Goal: Check status: Check status

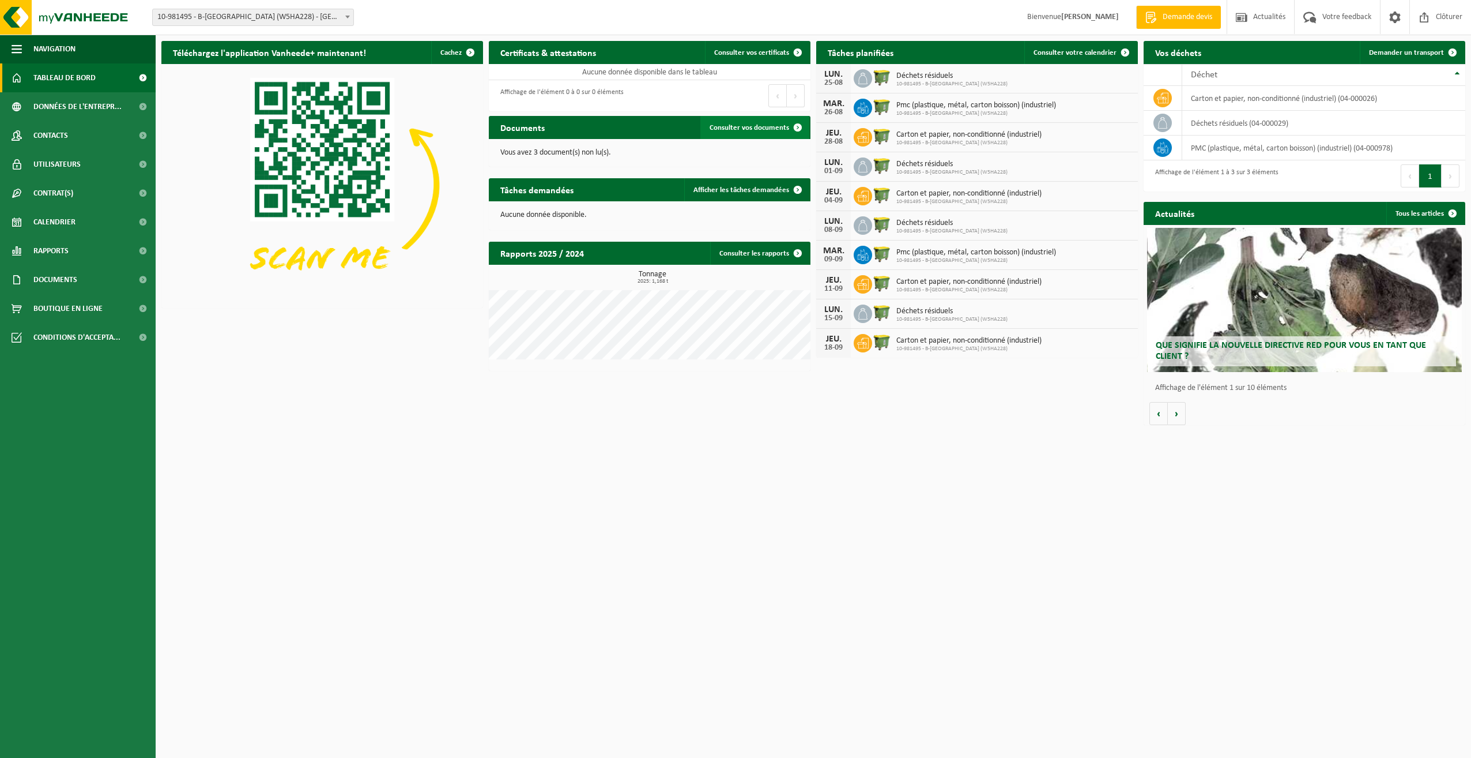
click at [756, 126] on span "Consulter vos documents" at bounding box center [750, 127] width 80 height 7
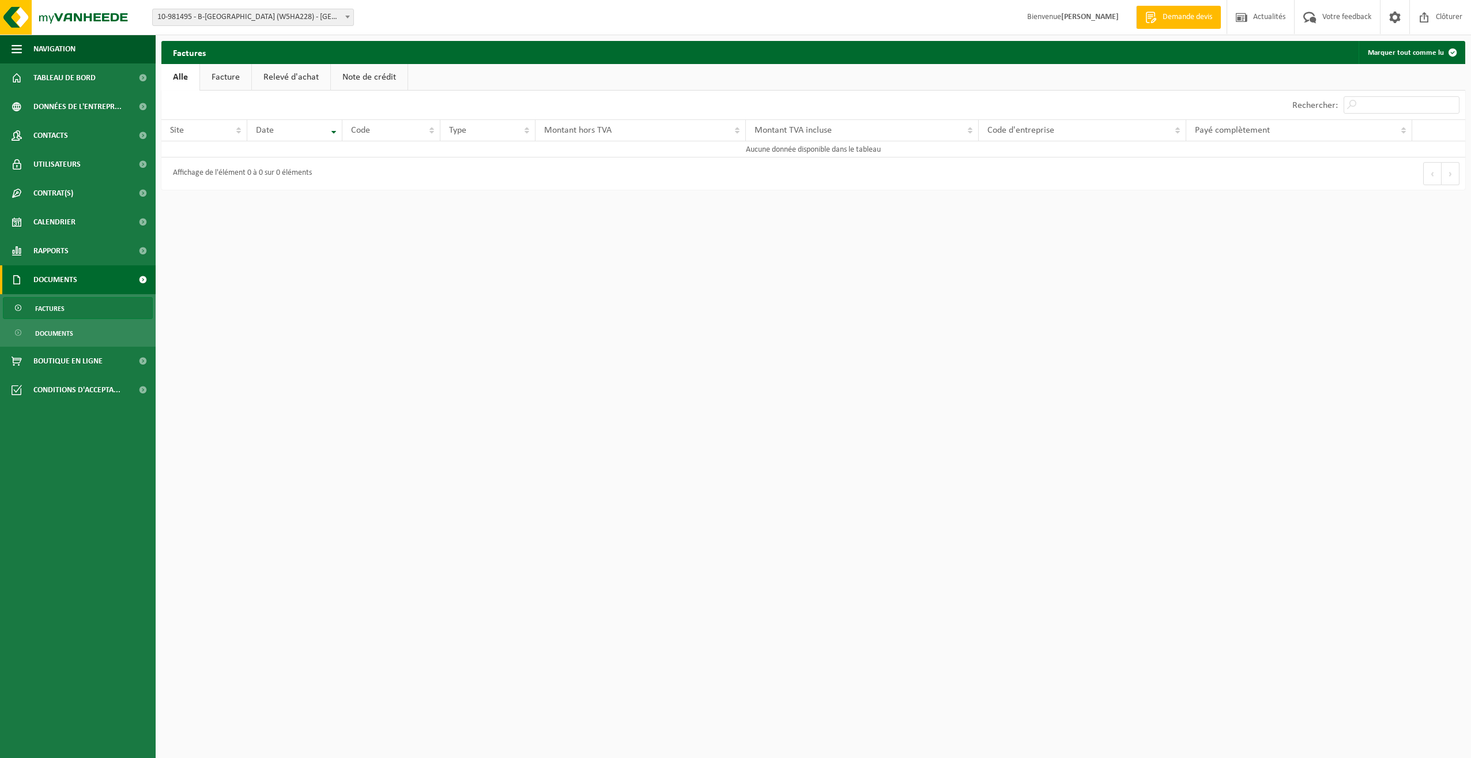
click at [291, 73] on link "Relevé d'achat" at bounding box center [291, 77] width 78 height 27
click at [263, 75] on link "Relevé d'achat" at bounding box center [291, 77] width 81 height 27
click at [239, 76] on link "Facture" at bounding box center [224, 77] width 51 height 27
click at [232, 76] on link "Facture" at bounding box center [225, 77] width 52 height 27
click at [361, 75] on link "Note de crédit" at bounding box center [370, 77] width 77 height 27
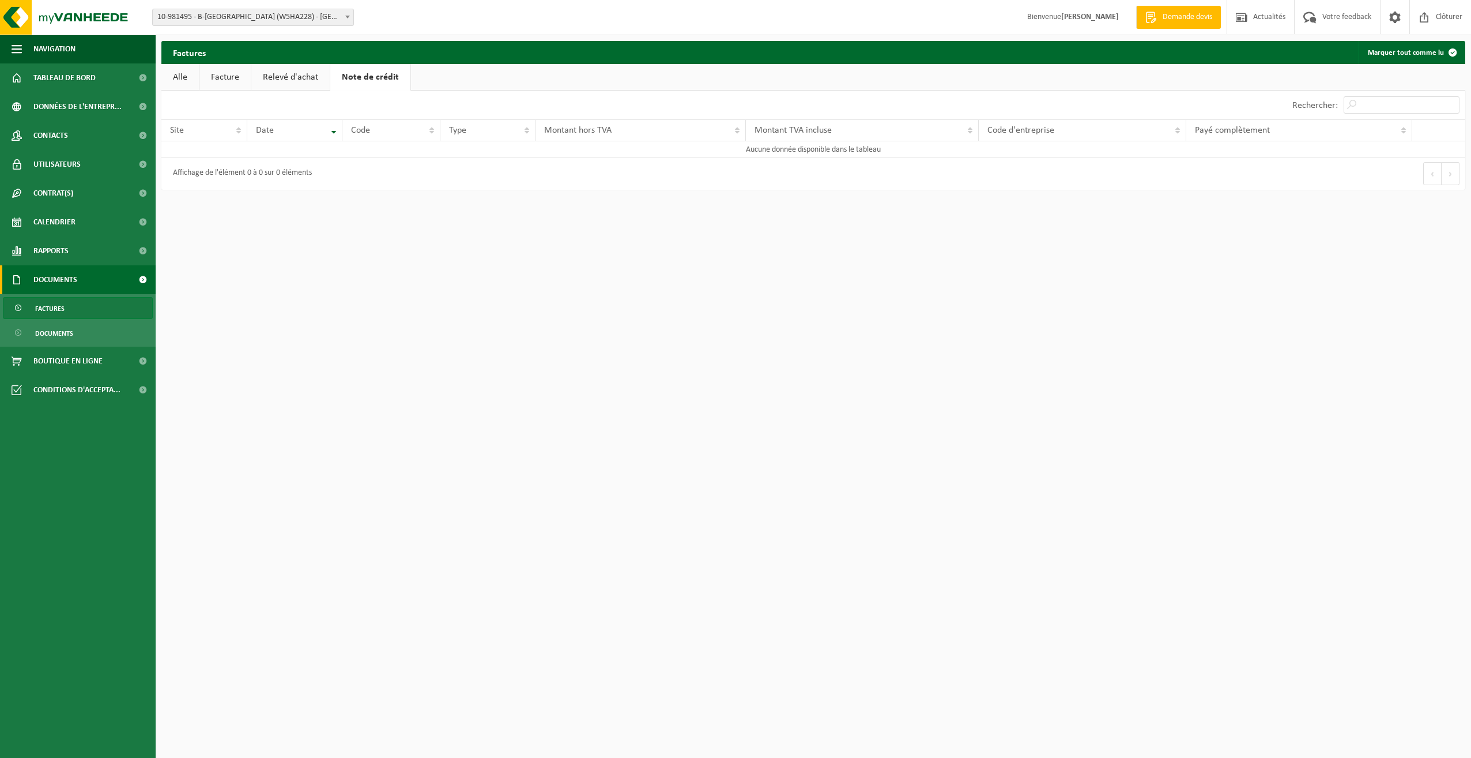
click at [185, 71] on link "Alle" at bounding box center [179, 77] width 37 height 27
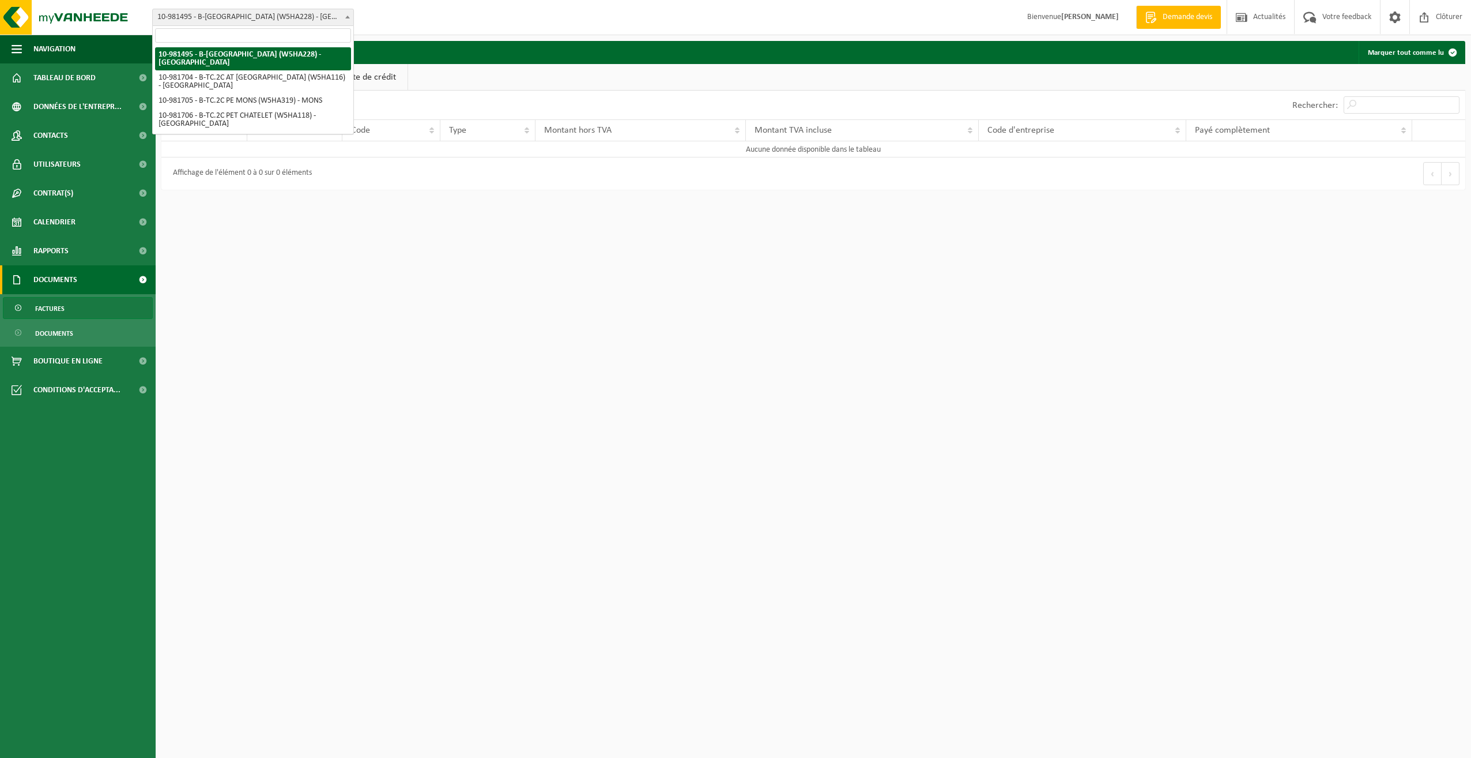
click at [346, 16] on b at bounding box center [347, 17] width 5 height 3
select select "162140"
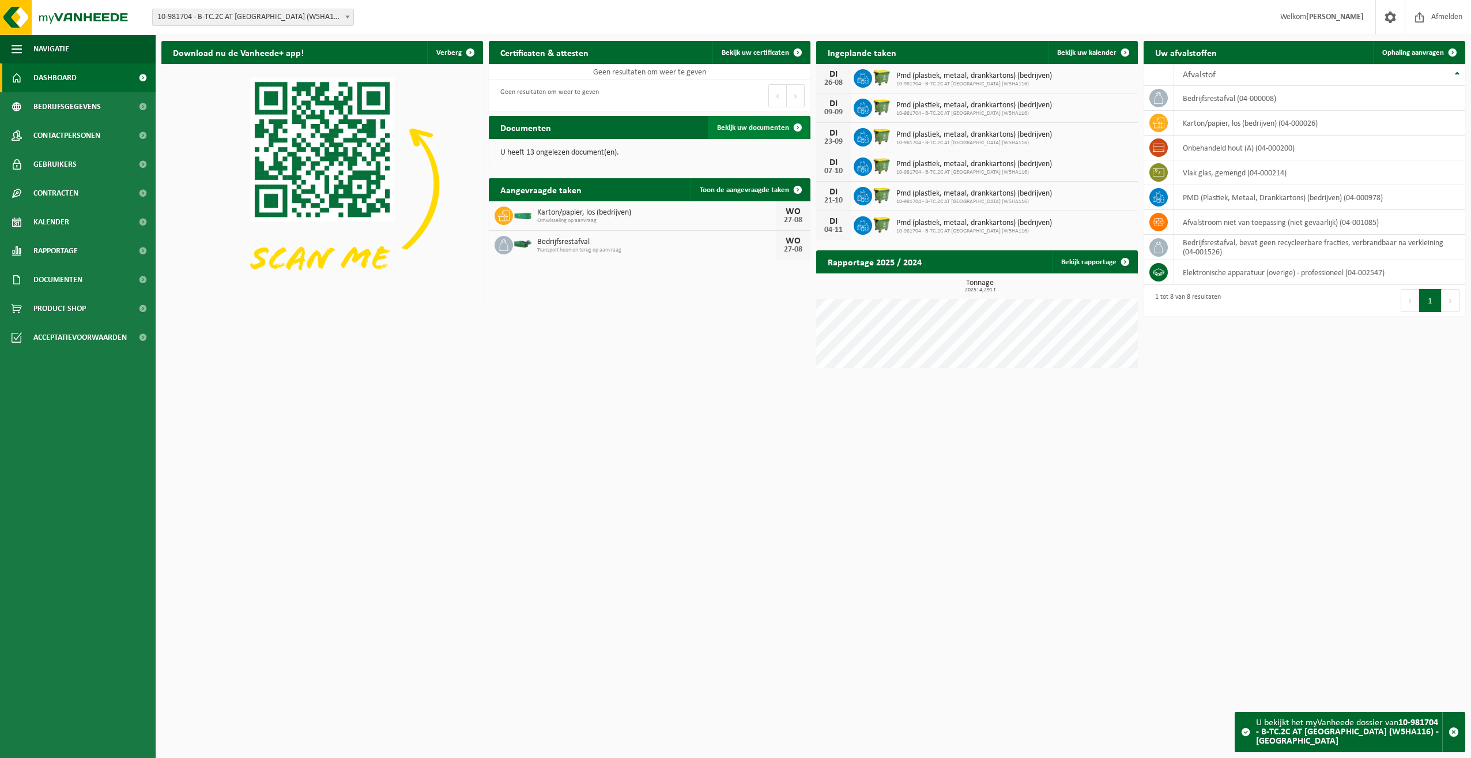
click at [752, 129] on span "Bekijk uw documenten" at bounding box center [753, 127] width 72 height 7
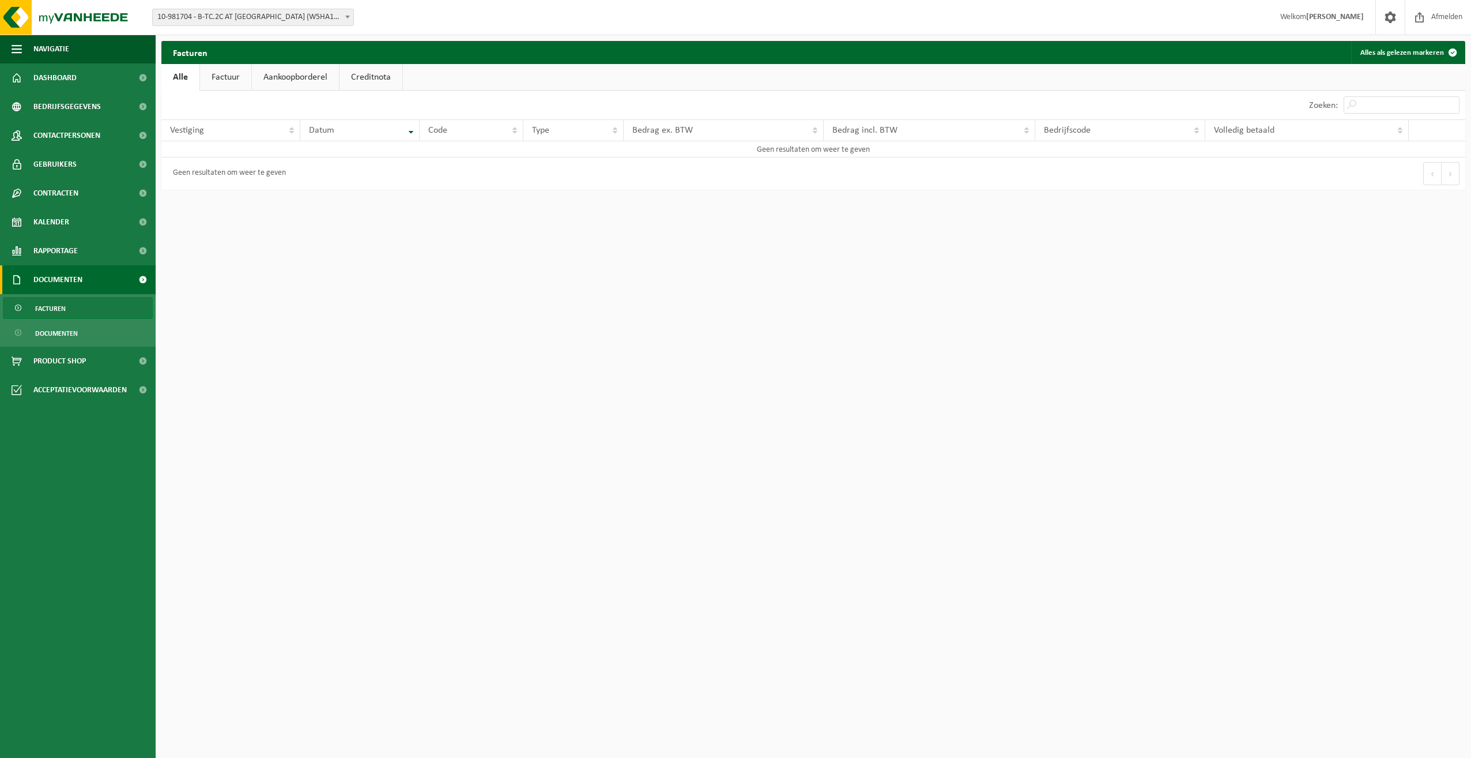
click at [218, 72] on link "Factuur" at bounding box center [225, 77] width 51 height 27
click at [278, 72] on link "Aankoopborderel" at bounding box center [296, 77] width 87 height 27
click at [354, 76] on link "Creditnota" at bounding box center [376, 77] width 63 height 27
